Goal: Task Accomplishment & Management: Use online tool/utility

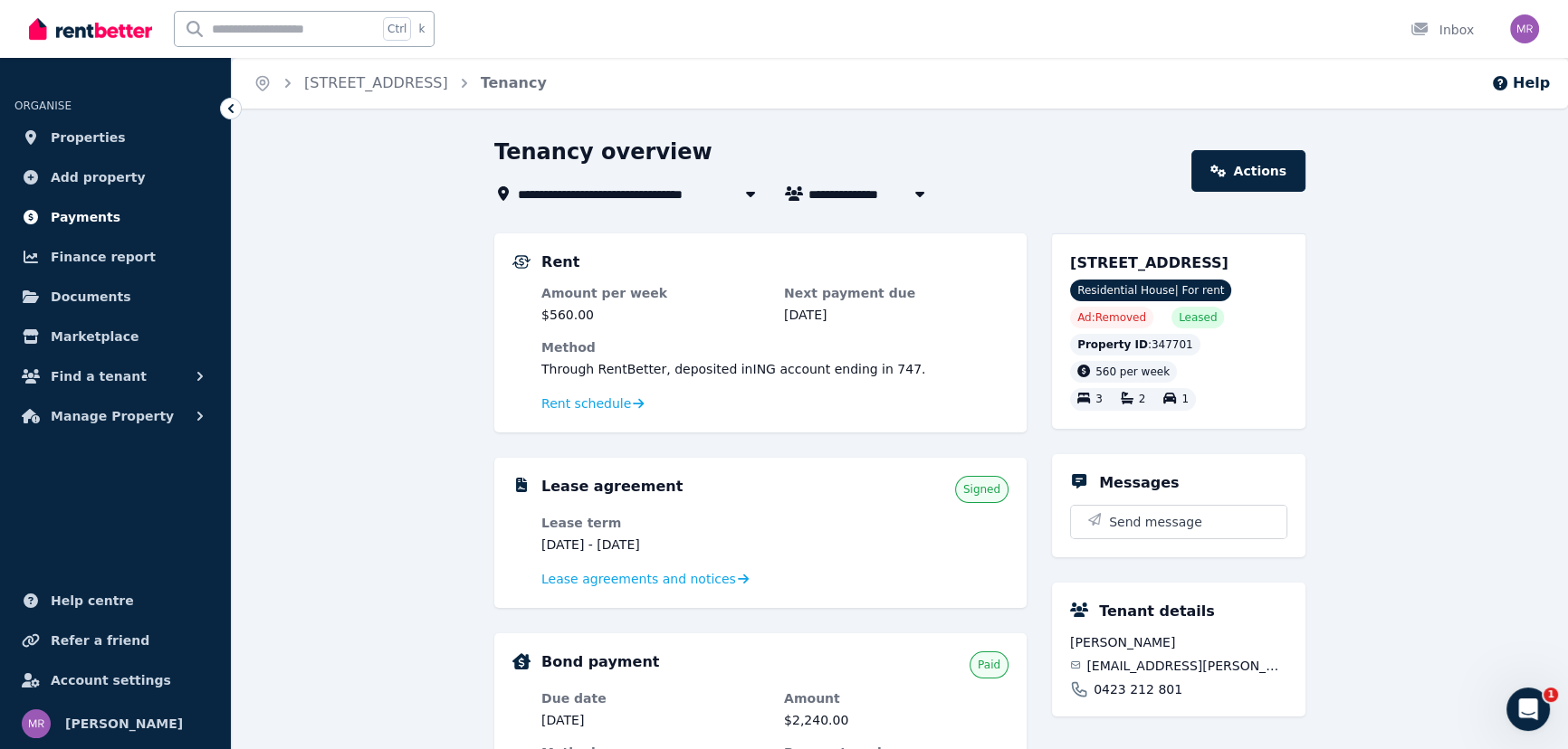
click at [85, 216] on span "Payments" at bounding box center [85, 216] width 70 height 22
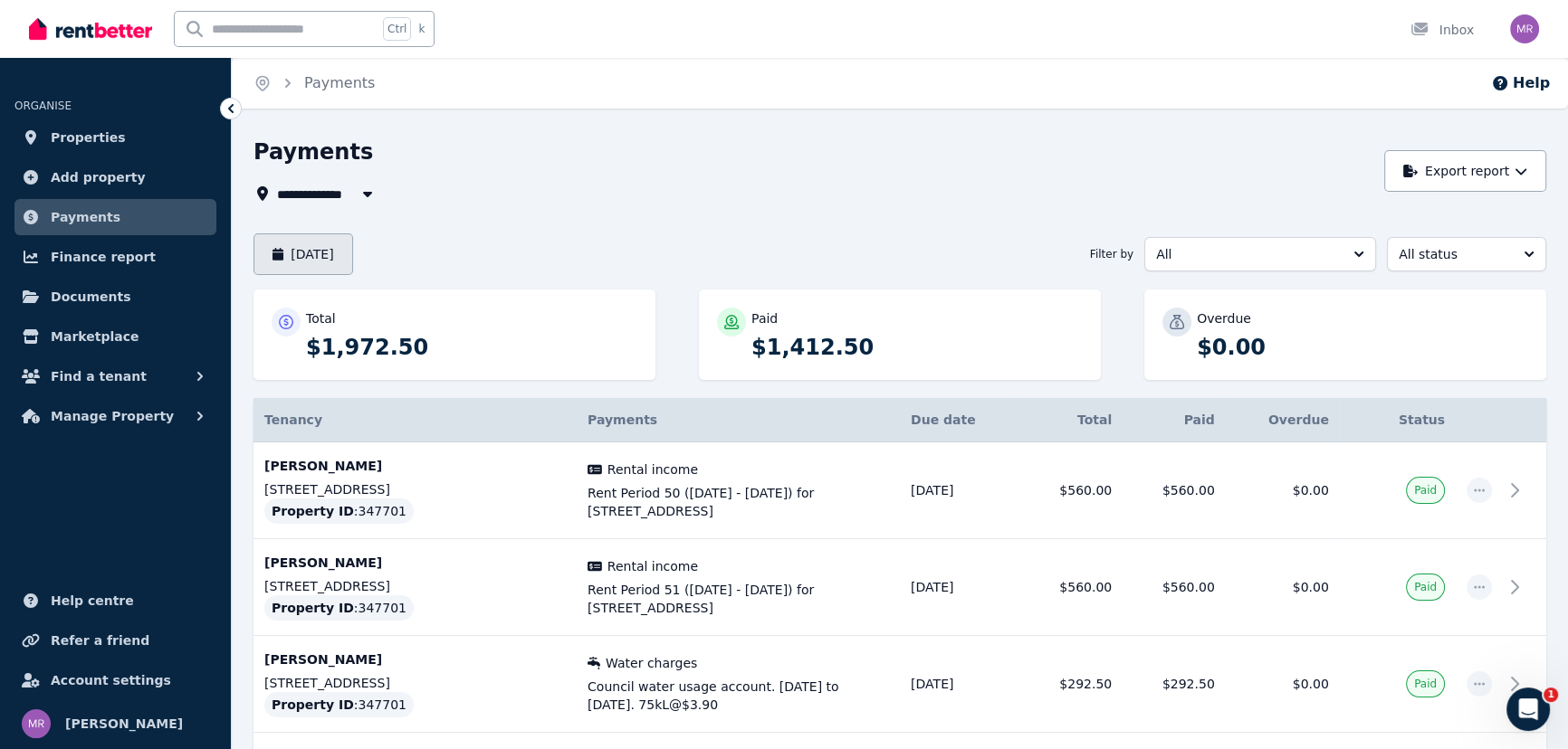
click at [334, 255] on button "[DATE]" at bounding box center [303, 254] width 100 height 41
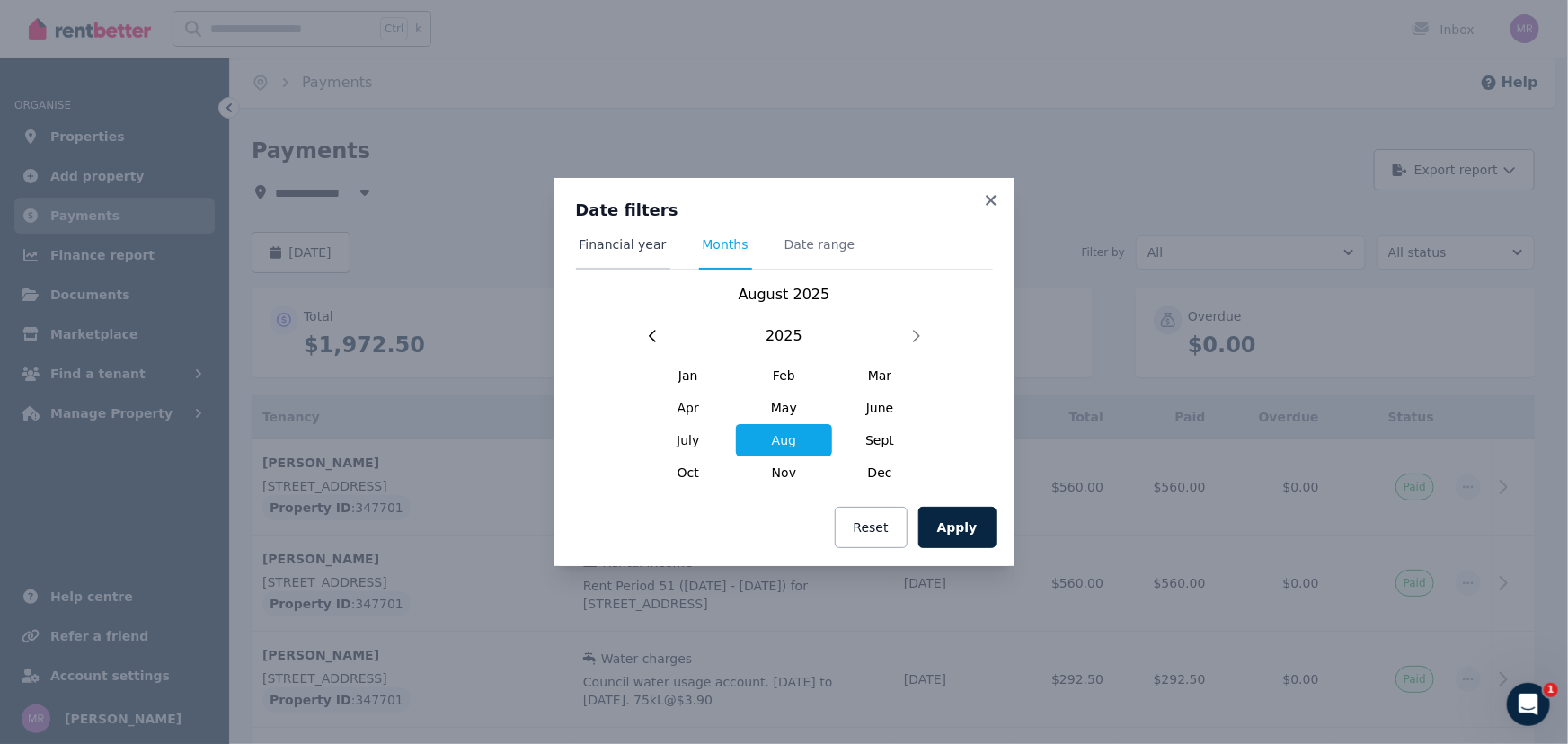
click at [599, 245] on span "Financial year" at bounding box center [623, 244] width 88 height 18
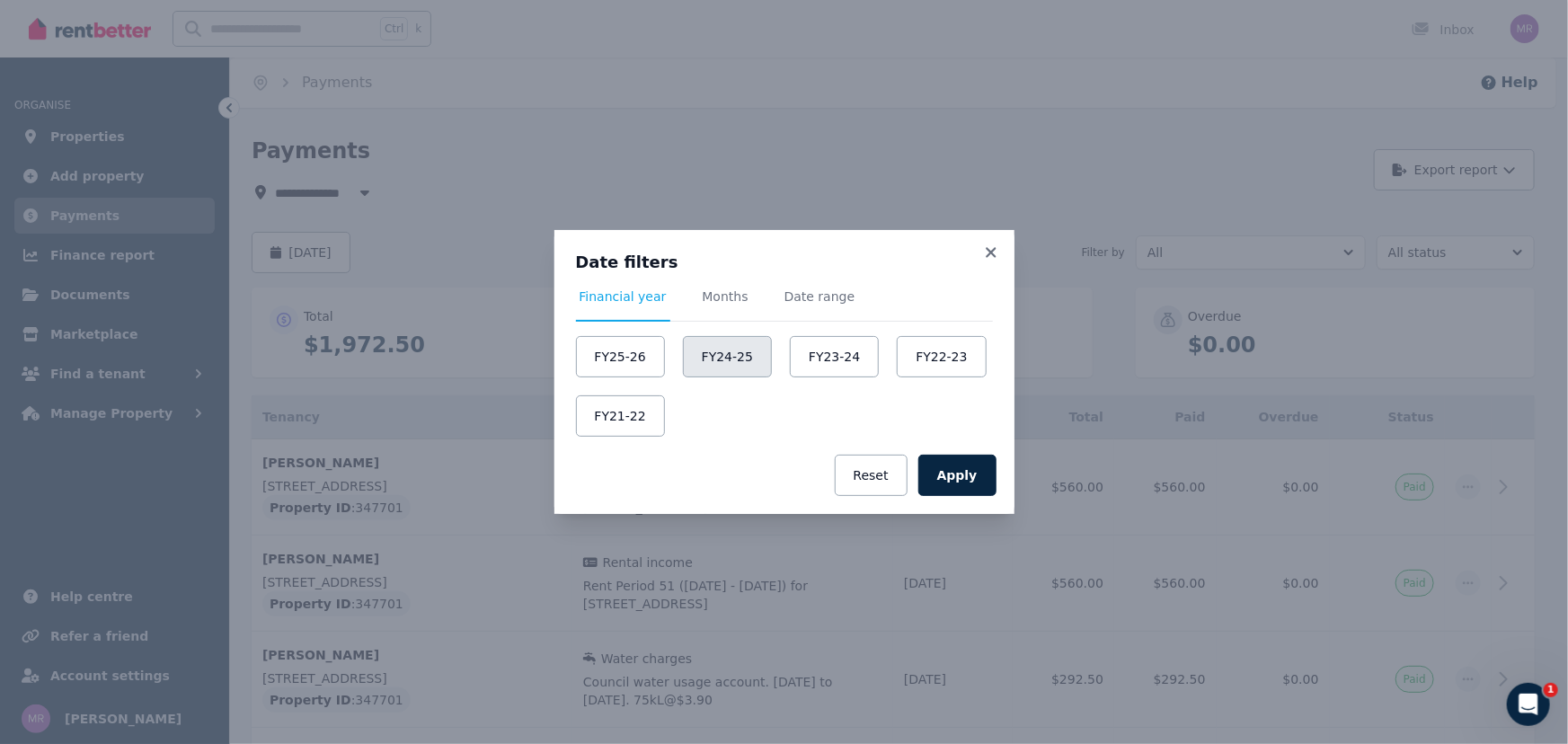
click at [700, 354] on button "FY24-25" at bounding box center [728, 356] width 89 height 41
click at [961, 467] on button "Apply" at bounding box center [957, 475] width 78 height 41
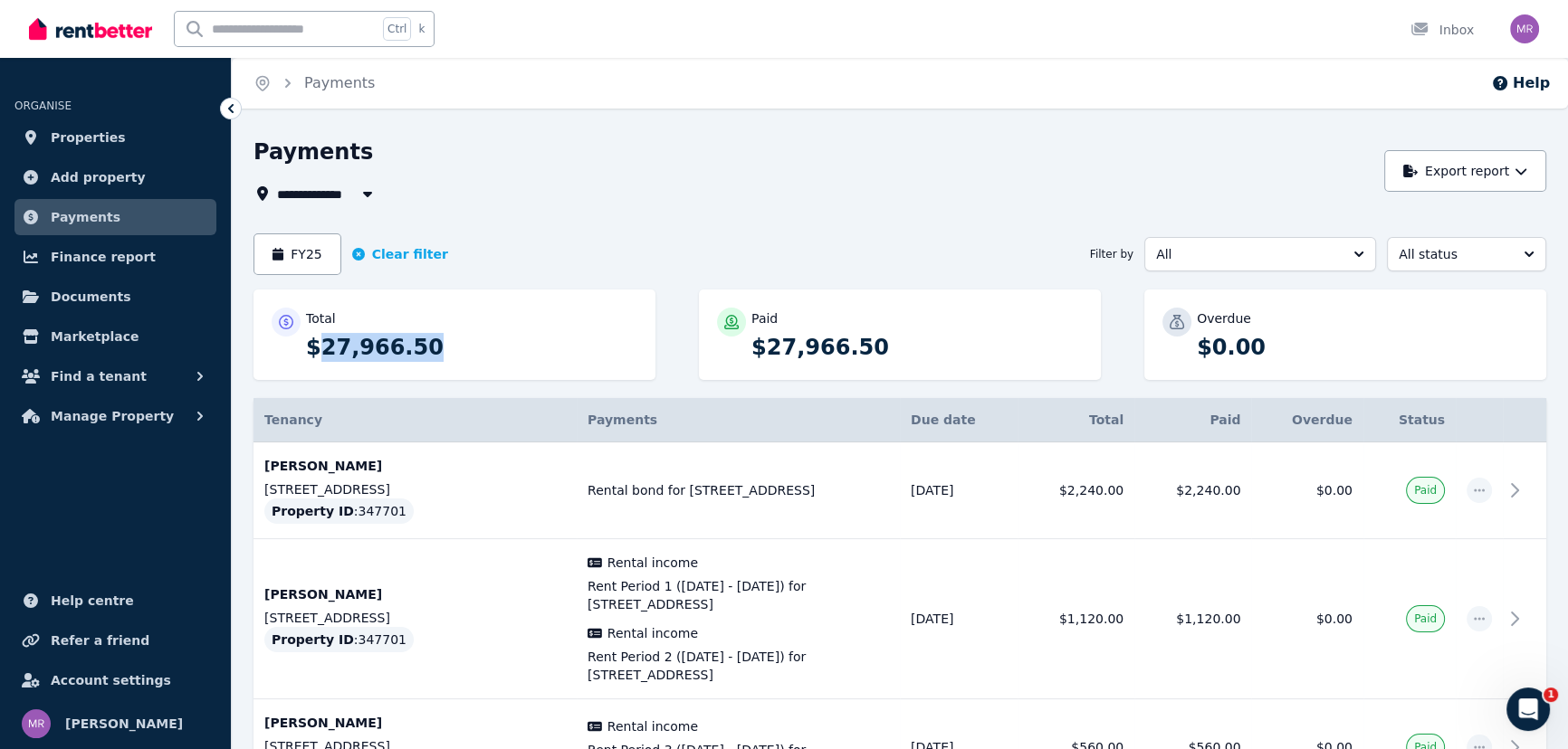
drag, startPoint x: 418, startPoint y: 349, endPoint x: 319, endPoint y: 350, distance: 99.0
click at [319, 350] on p "$27,966.50" at bounding box center [472, 348] width 332 height 29
copy p "27,966.50"
click at [1330, 253] on span "All" at bounding box center [1247, 254] width 183 height 18
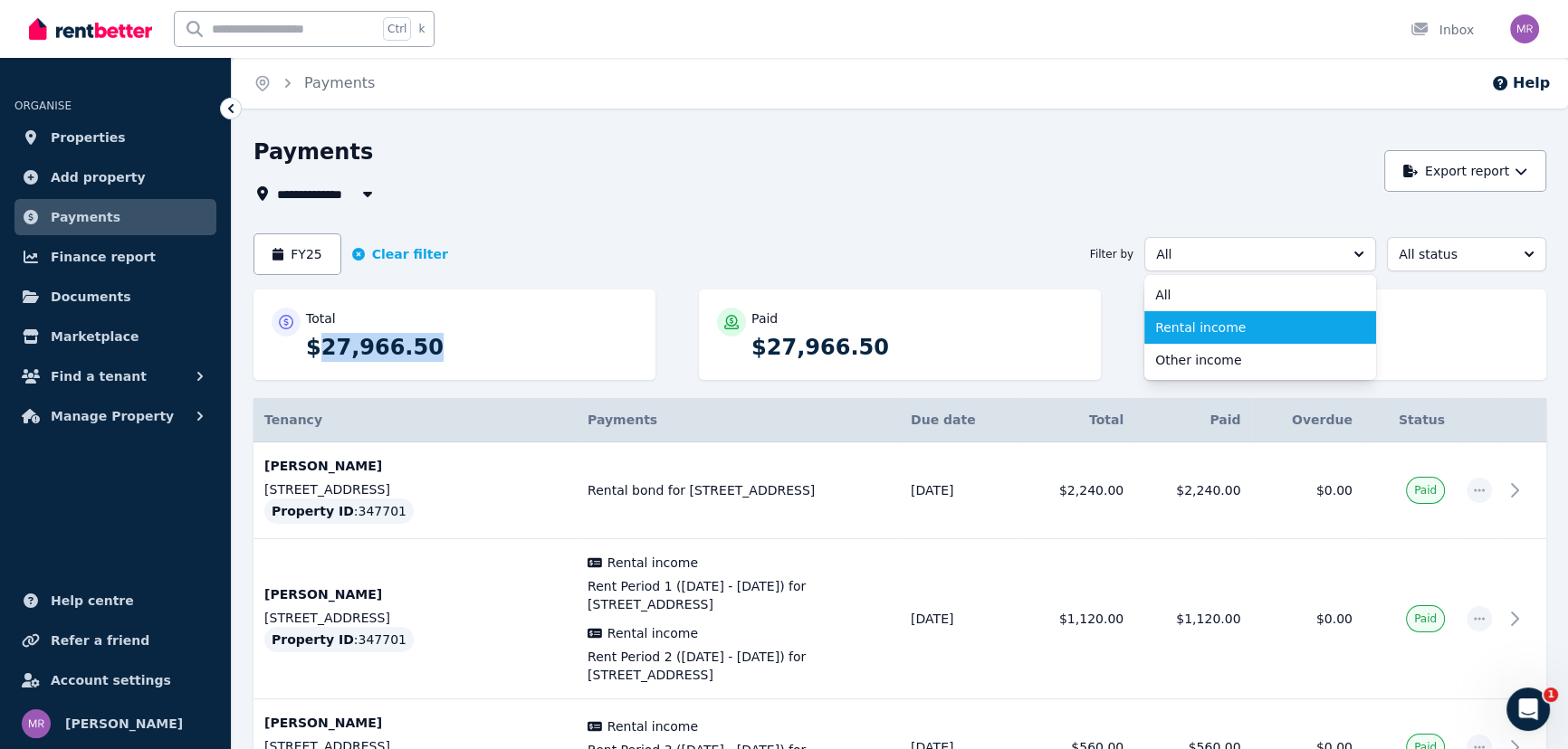
click at [1239, 334] on span "Rental income" at bounding box center [1249, 327] width 188 height 18
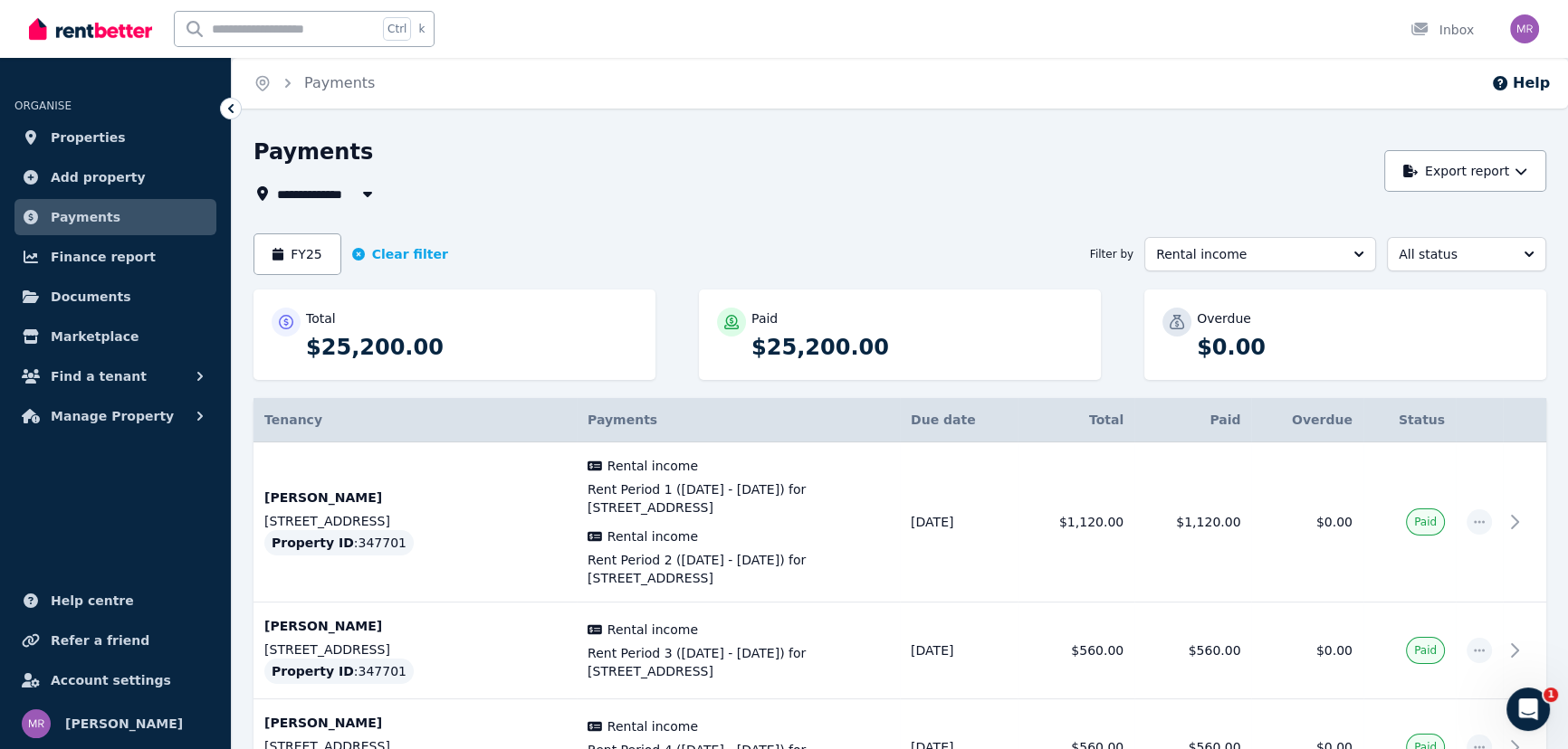
click at [1466, 170] on button "Export report" at bounding box center [1464, 170] width 162 height 41
click at [1406, 253] on p "Excel spreadsheet (xlsx)" at bounding box center [1464, 251] width 170 height 18
click at [1172, 73] on div "Home Payments Help" at bounding box center [900, 82] width 1336 height 51
click at [1225, 247] on button "Rental income" at bounding box center [1260, 254] width 232 height 34
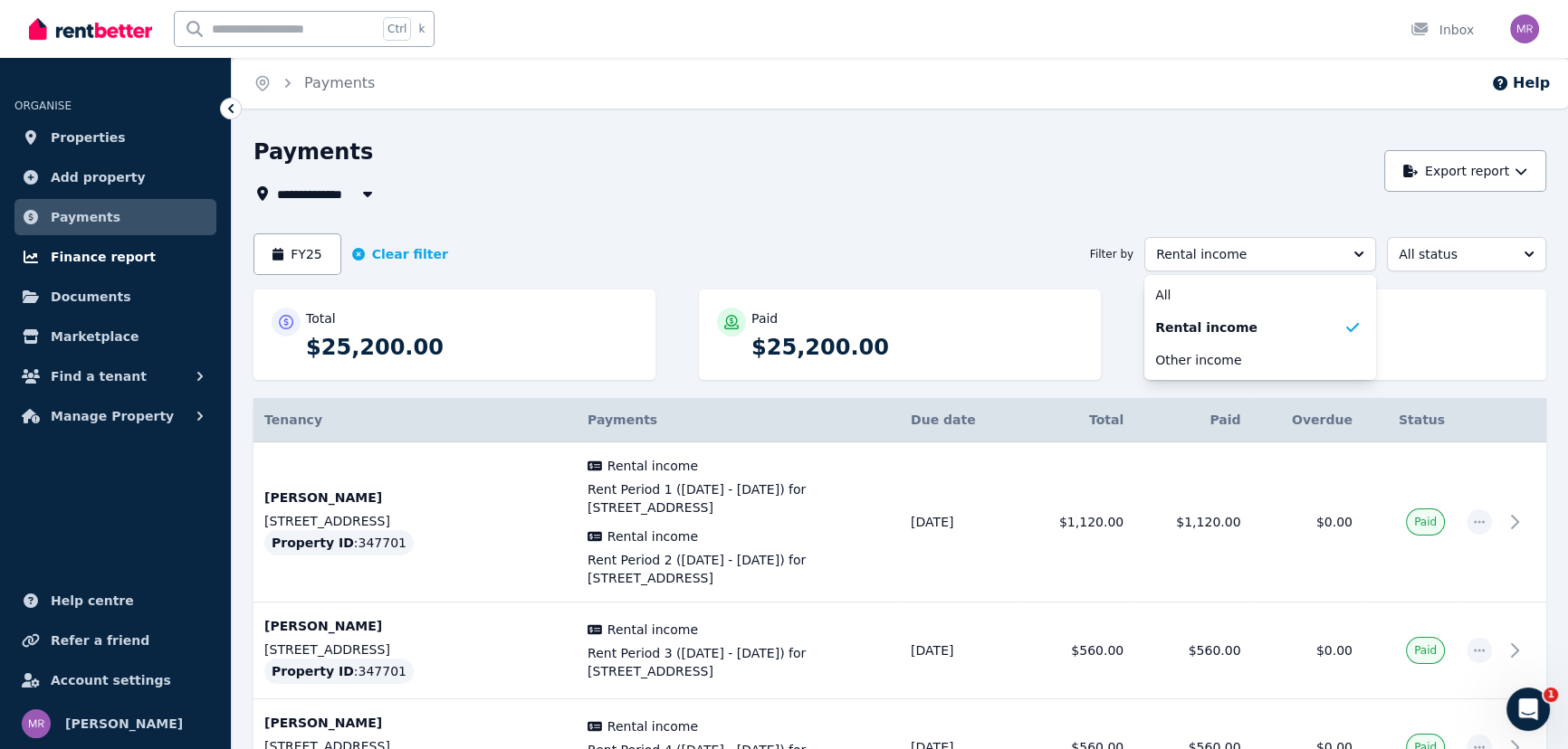
click at [114, 249] on span "Finance report" at bounding box center [104, 257] width 105 height 22
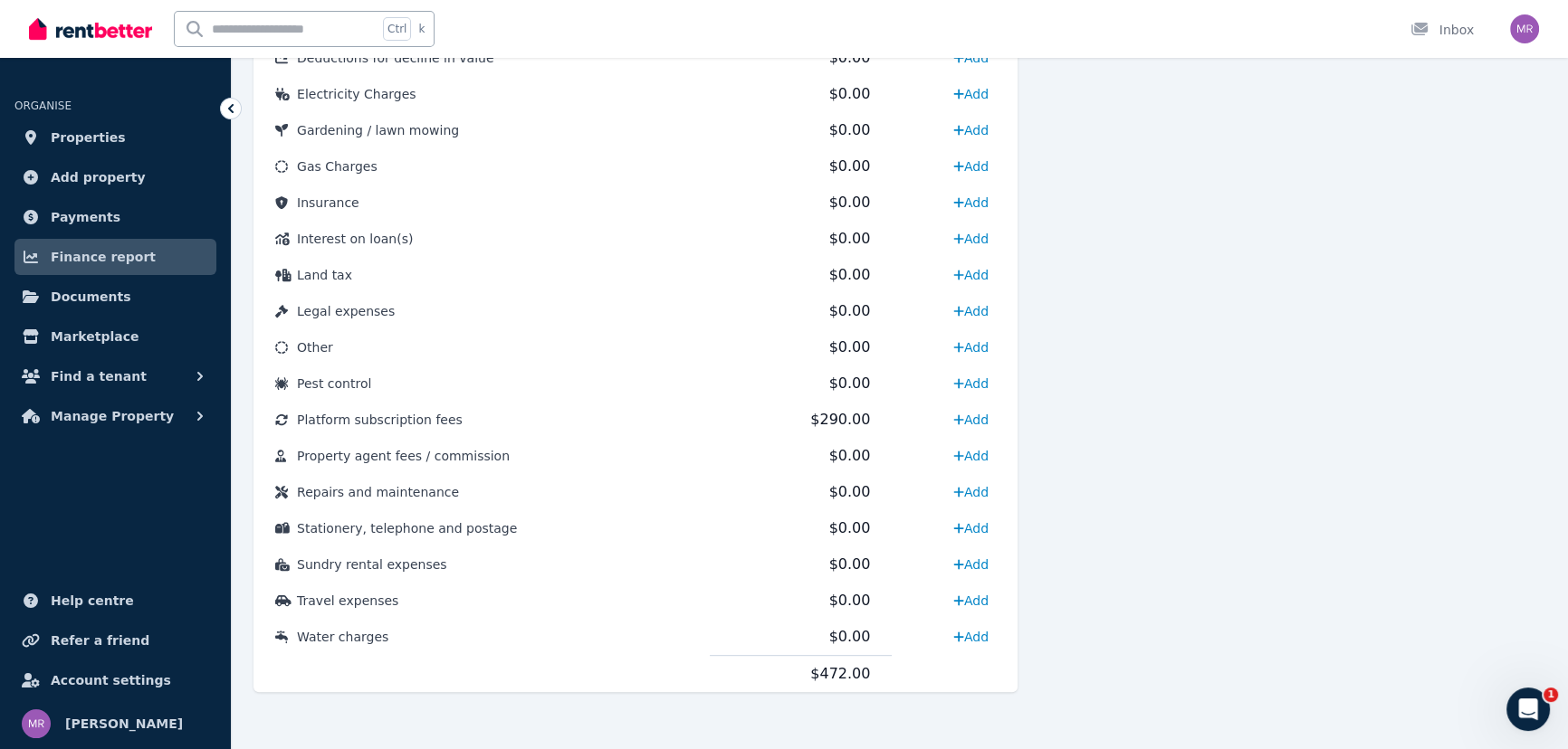
scroll to position [870, 0]
